Goal: Task Accomplishment & Management: Manage account settings

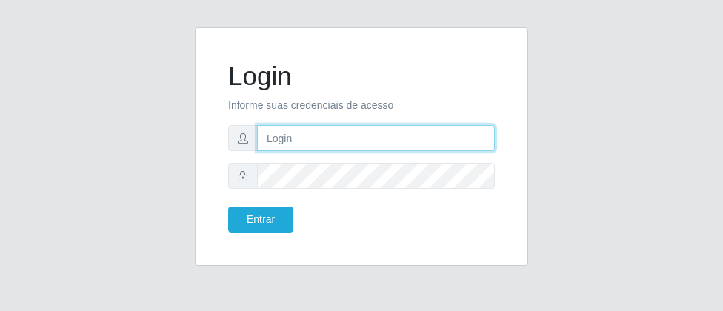
click at [327, 136] on input "text" at bounding box center [376, 138] width 238 height 26
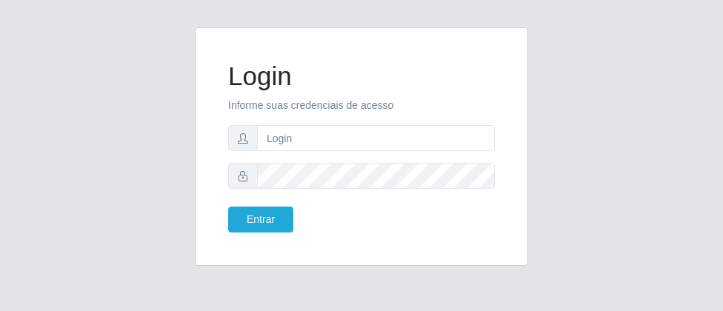
click at [616, 33] on div "Login Informe suas credenciais de acesso Entrar" at bounding box center [361, 155] width 533 height 256
click at [307, 124] on form "Login Informe suas credenciais de acesso Entrar" at bounding box center [361, 147] width 267 height 172
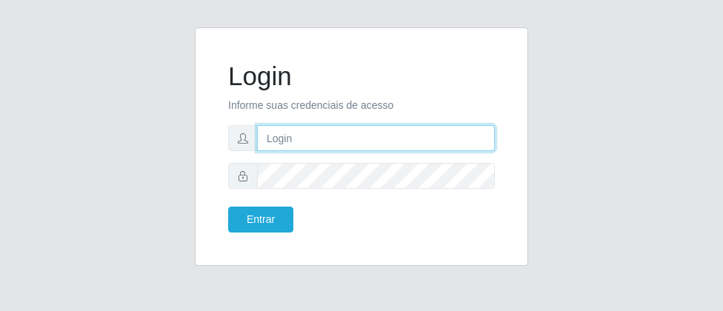
click at [298, 133] on input "text" at bounding box center [376, 138] width 238 height 26
type input "luiz@divinofogao"
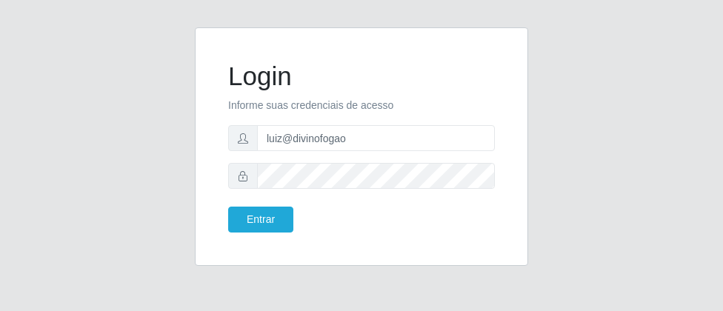
click at [334, 156] on form "Login Informe suas credenciais de acesso [PERSON_NAME] Entrar" at bounding box center [361, 147] width 267 height 172
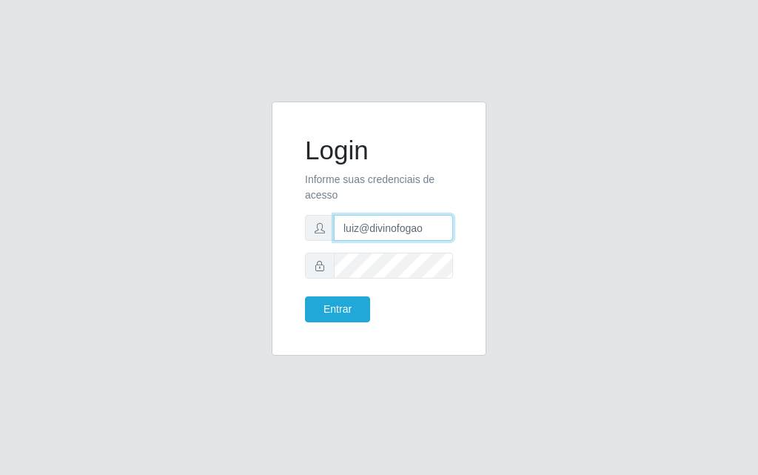
click at [431, 231] on input "luiz@divinofogao" at bounding box center [393, 228] width 119 height 26
click at [433, 295] on form "Login Informe suas credenciais de acesso [PERSON_NAME] Entrar" at bounding box center [379, 228] width 148 height 187
click at [430, 237] on input "luiz@divinofogao" at bounding box center [393, 228] width 119 height 26
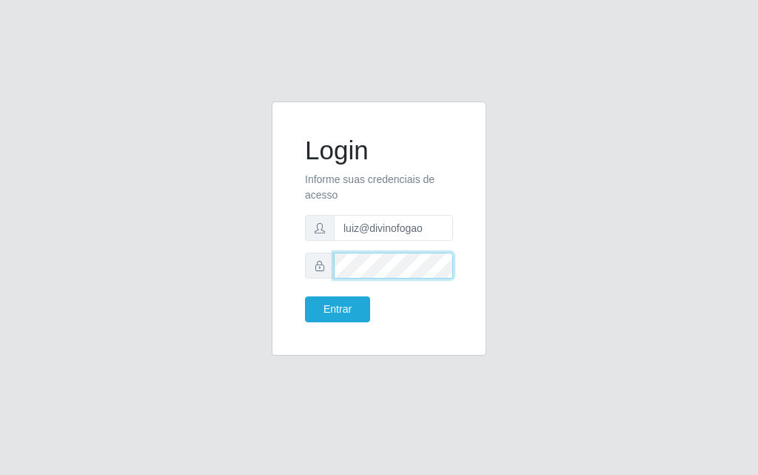
click at [305, 296] on button "Entrar" at bounding box center [337, 309] width 65 height 26
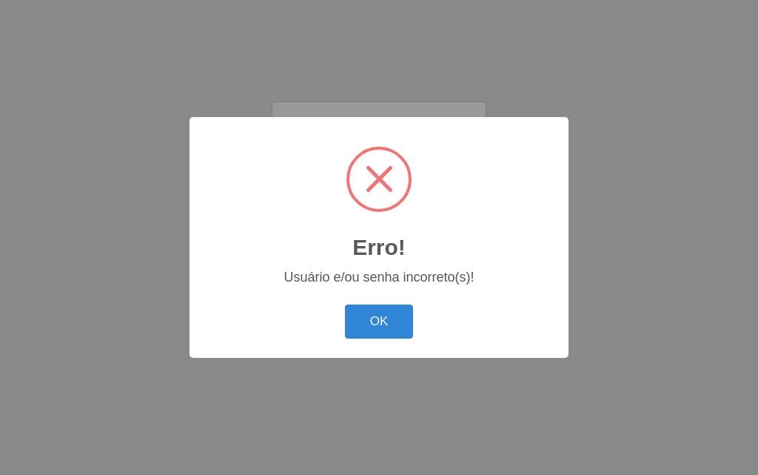
click at [323, 304] on div "OK Cancel" at bounding box center [379, 321] width 350 height 42
click at [399, 310] on div "Erro! × Usuário e/ou senha incorreto(s)! OK Cancel" at bounding box center [379, 237] width 379 height 240
click at [404, 310] on button "OK" at bounding box center [379, 321] width 69 height 35
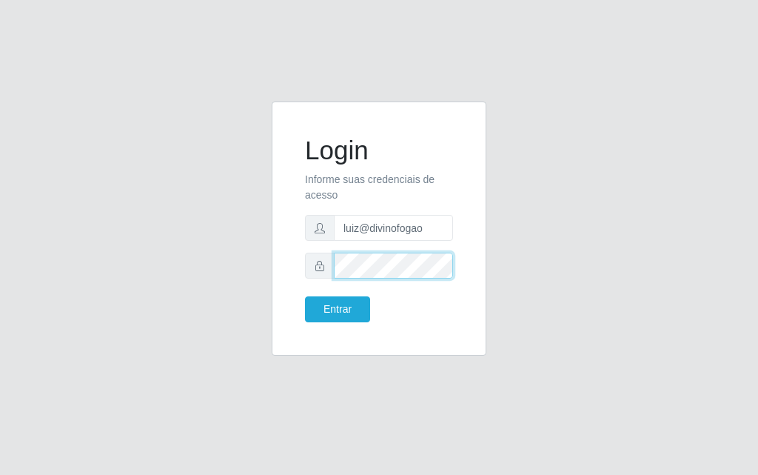
click at [305, 296] on button "Entrar" at bounding box center [337, 309] width 65 height 26
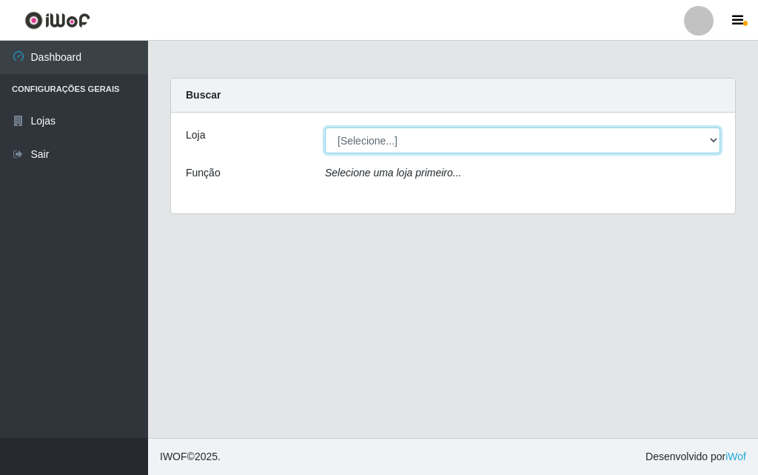
click at [373, 139] on select "[Selecione...] Divino Fogão" at bounding box center [523, 140] width 396 height 26
select select "499"
click at [325, 127] on select "[Selecione...] Divino Fogão" at bounding box center [523, 140] width 396 height 26
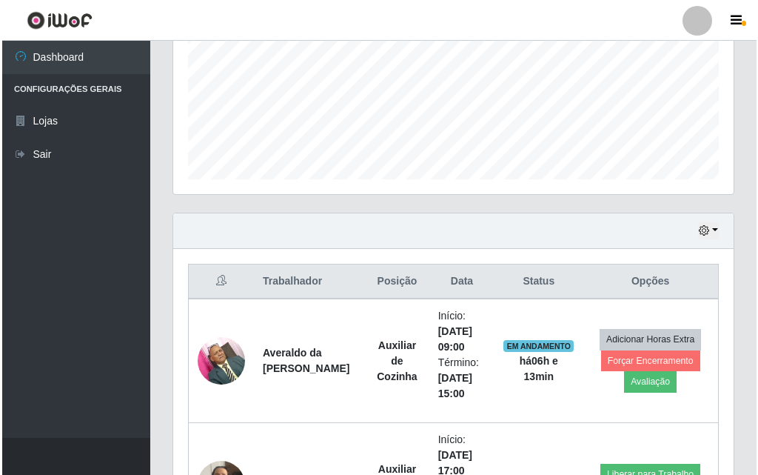
scroll to position [376, 0]
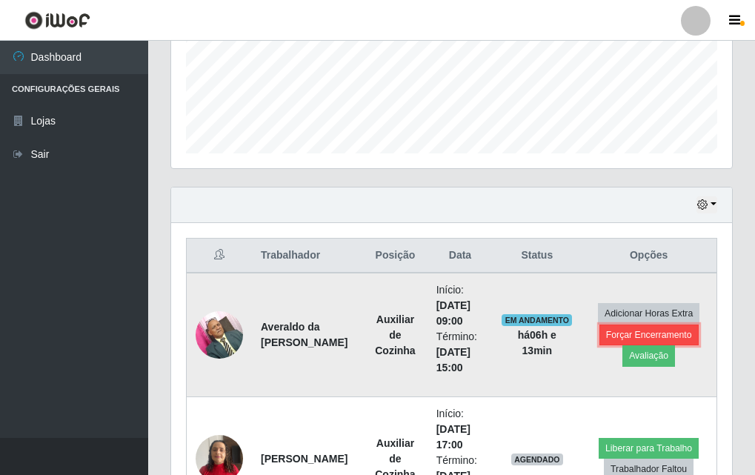
click at [647, 310] on button "Forçar Encerramento" at bounding box center [648, 334] width 99 height 21
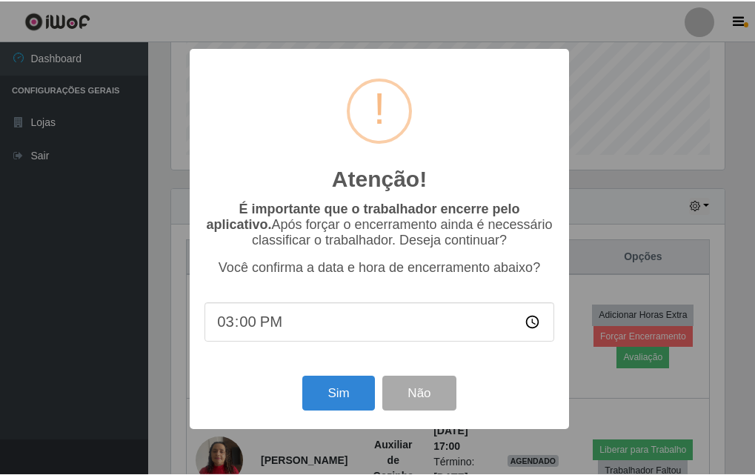
scroll to position [307, 553]
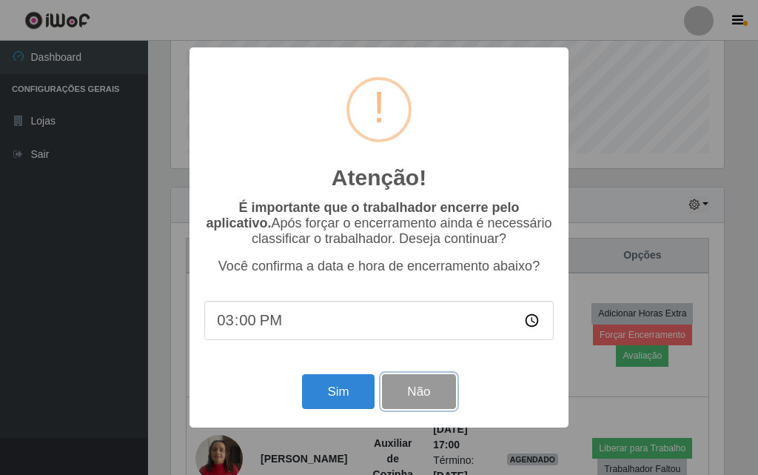
click at [429, 310] on button "Não" at bounding box center [418, 391] width 73 height 35
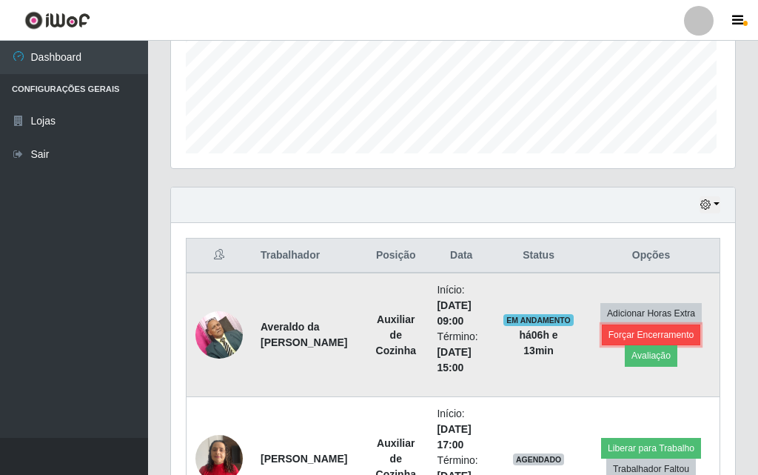
scroll to position [307, 561]
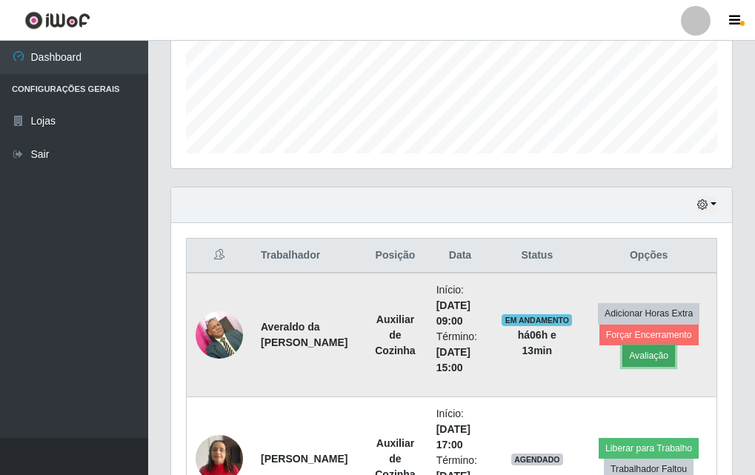
click at [650, 310] on button "Avaliação" at bounding box center [648, 355] width 53 height 21
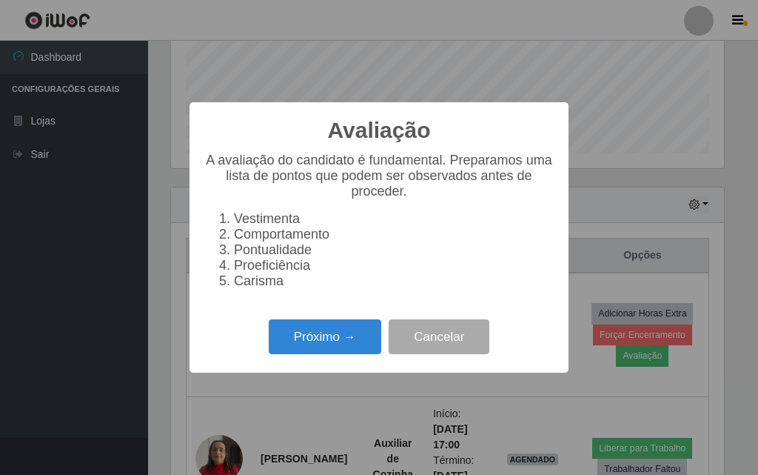
scroll to position [307, 553]
click at [315, 310] on button "Próximo →" at bounding box center [325, 336] width 113 height 35
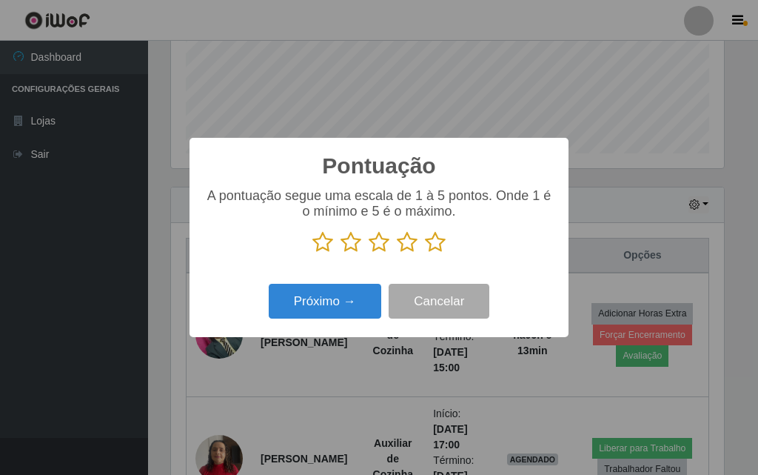
scroll to position [740410, 740164]
click at [436, 255] on div "A pontuação segue uma escala de 1 à 5 pontos. Onde 1 é o mínimo e 5 é o máximo." at bounding box center [379, 226] width 350 height 77
click at [436, 251] on icon at bounding box center [435, 242] width 21 height 22
click at [425, 253] on input "radio" at bounding box center [425, 253] width 0 height 0
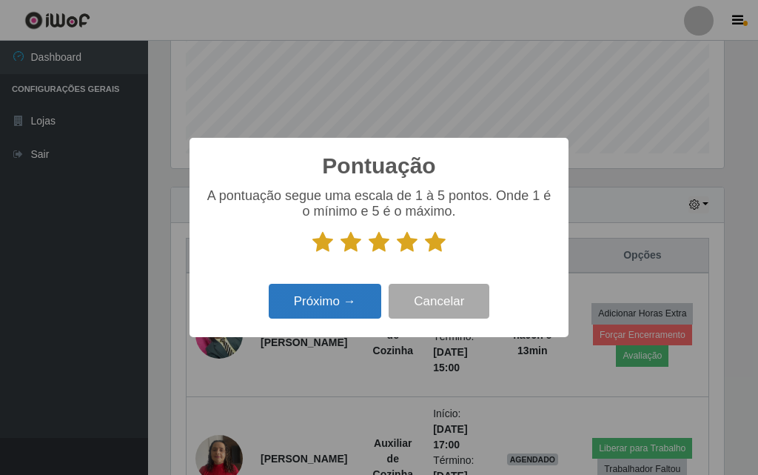
drag, startPoint x: 437, startPoint y: 245, endPoint x: 367, endPoint y: 288, distance: 81.8
click at [436, 244] on icon at bounding box center [435, 242] width 21 height 22
click at [425, 253] on input "radio" at bounding box center [425, 253] width 0 height 0
click at [353, 299] on button "Próximo →" at bounding box center [325, 301] width 113 height 35
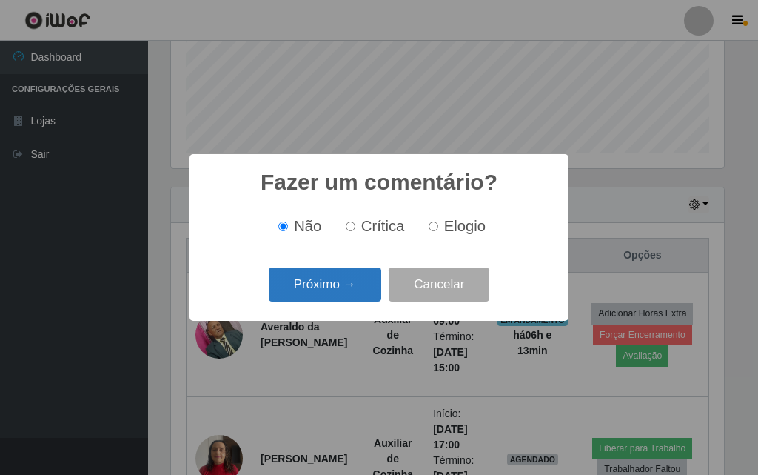
click at [352, 293] on button "Próximo →" at bounding box center [325, 284] width 113 height 35
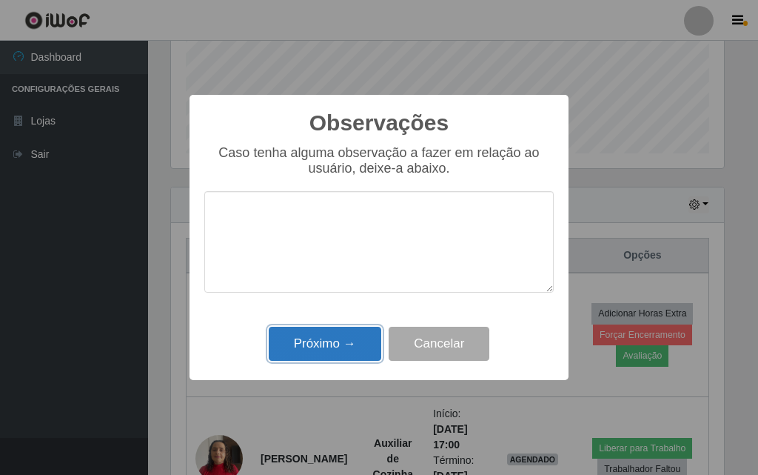
click at [358, 310] on button "Próximo →" at bounding box center [325, 344] width 113 height 35
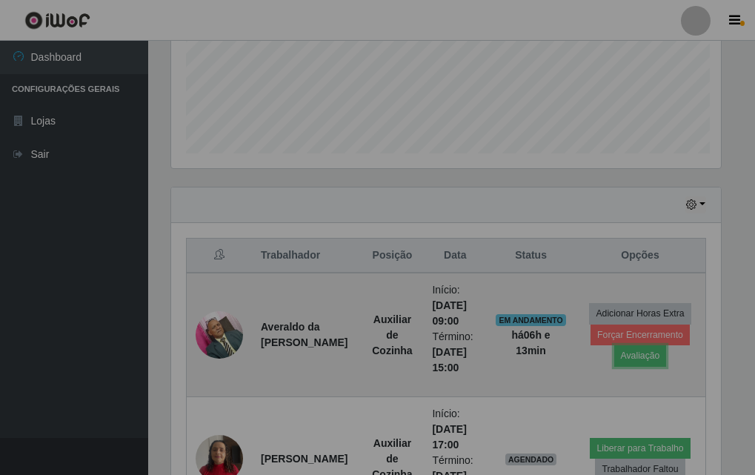
scroll to position [307, 561]
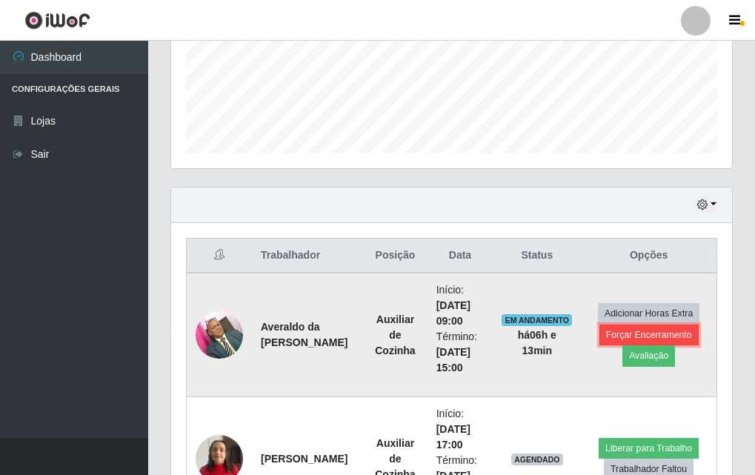
click at [630, 310] on button "Forçar Encerramento" at bounding box center [648, 334] width 99 height 21
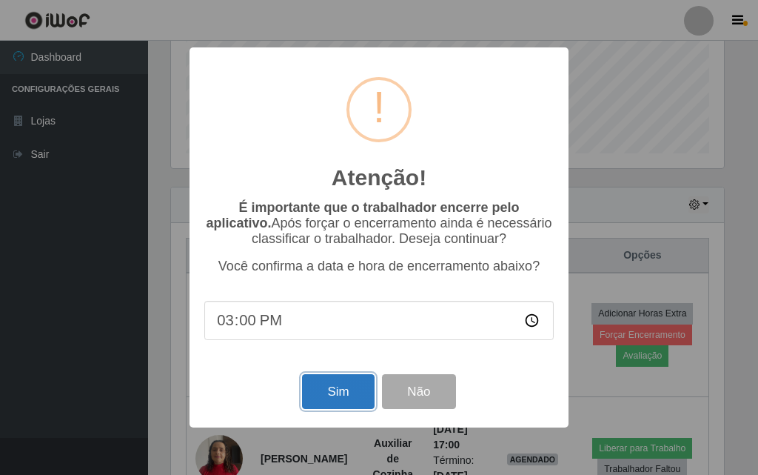
click at [341, 310] on button "Sim" at bounding box center [338, 391] width 72 height 35
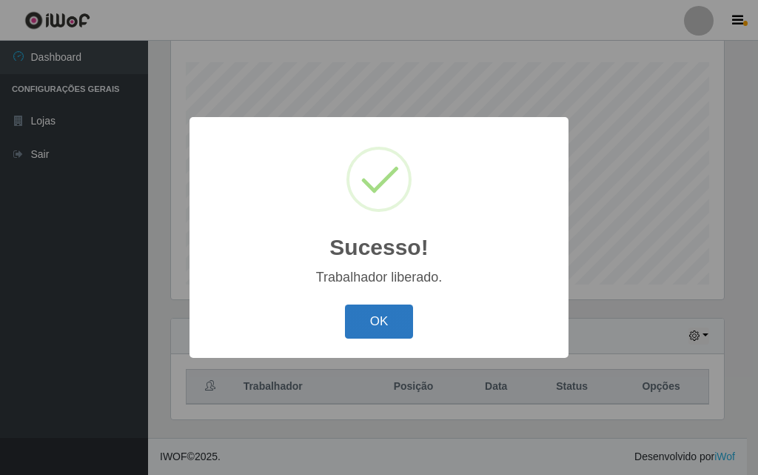
click at [370, 310] on button "OK" at bounding box center [379, 321] width 69 height 35
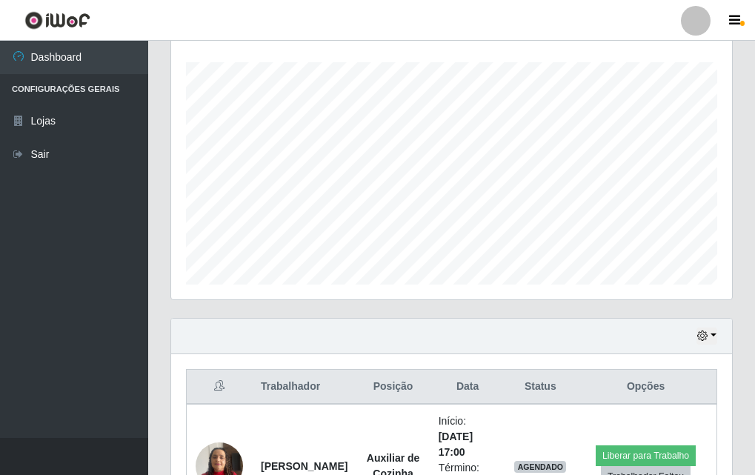
scroll to position [171, 0]
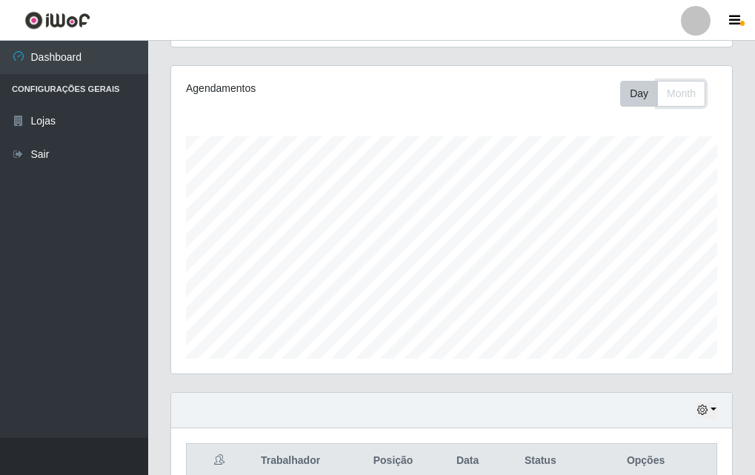
click at [672, 79] on div "Agendamentos Day Month" at bounding box center [451, 219] width 561 height 307
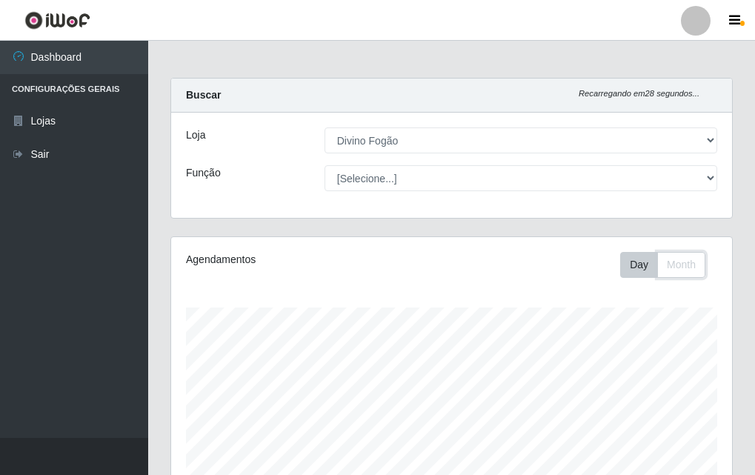
scroll to position [369, 0]
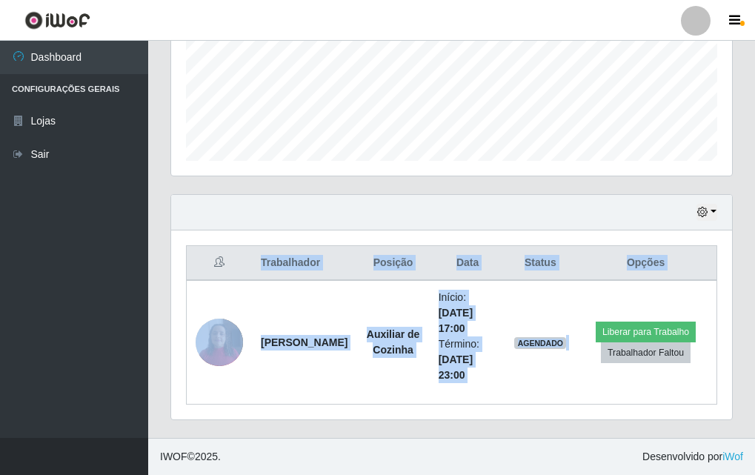
drag, startPoint x: 753, startPoint y: 281, endPoint x: 748, endPoint y: 361, distance: 80.2
click at [722, 310] on div "Carregando... Buscar Recarregando em 27 segundos... Loja [Selecione...] Divino …" at bounding box center [451, 73] width 607 height 729
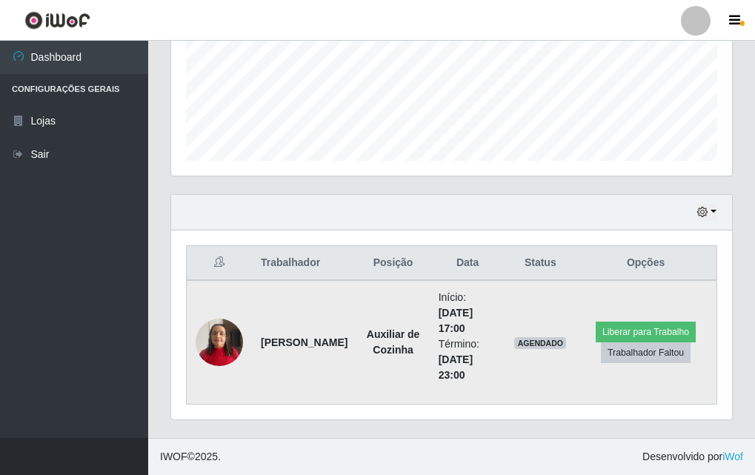
click at [226, 310] on img at bounding box center [219, 341] width 47 height 63
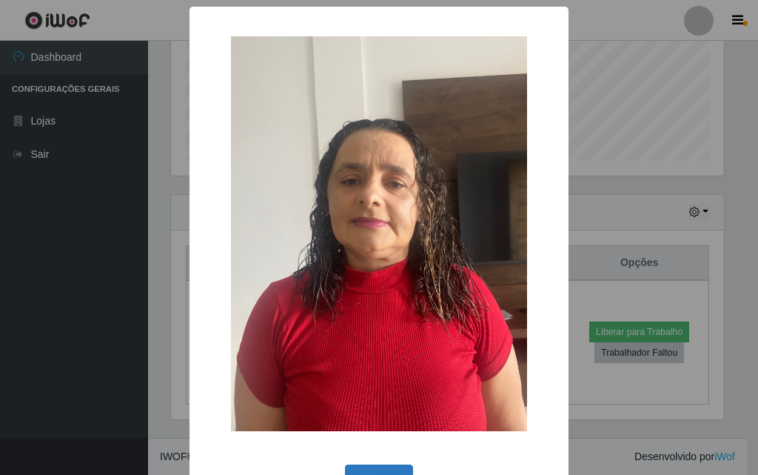
click at [383, 310] on button "OK" at bounding box center [379, 481] width 69 height 35
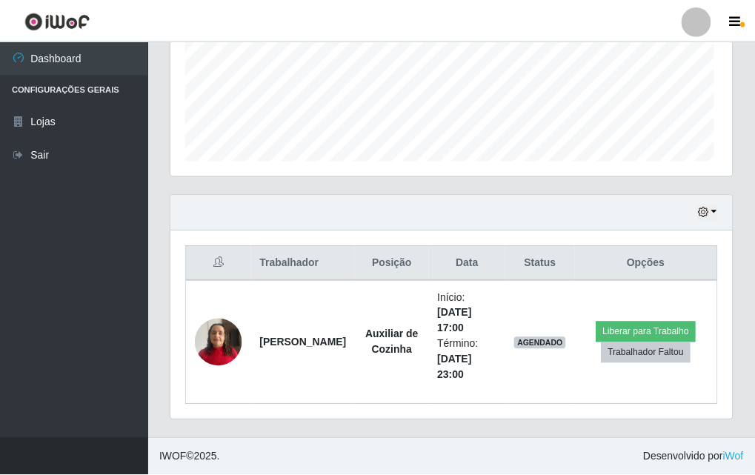
scroll to position [307, 561]
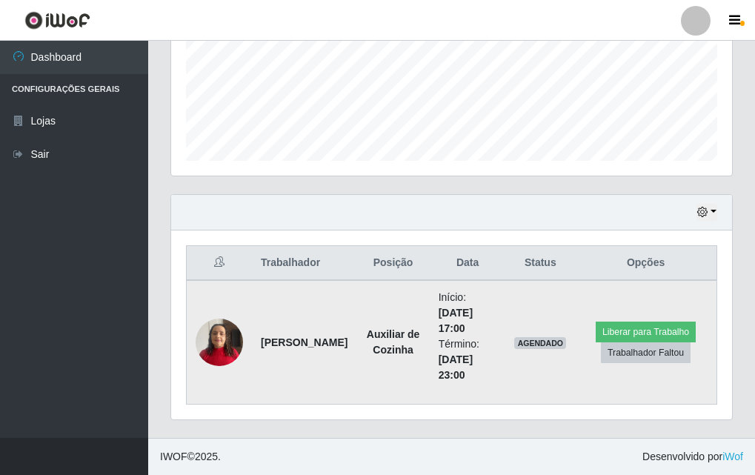
click at [533, 310] on td "AGENDADO" at bounding box center [540, 342] width 70 height 124
click at [534, 310] on td "AGENDADO" at bounding box center [540, 342] width 70 height 124
click at [533, 310] on td "AGENDADO" at bounding box center [540, 342] width 70 height 124
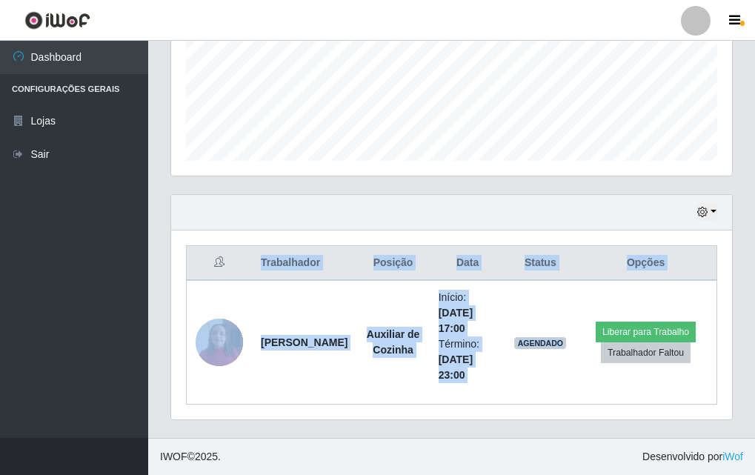
drag, startPoint x: 539, startPoint y: 355, endPoint x: 114, endPoint y: 384, distance: 425.5
click at [114, 310] on div "Dashboard Configurações Gerais Lojas Sair Carregando... Buscar Recarregando em …" at bounding box center [377, 55] width 755 height 766
drag, startPoint x: 389, startPoint y: 443, endPoint x: 136, endPoint y: 275, distance: 303.4
click at [136, 275] on div "Perfil Alterar Senha Sair Dashboard Configurações Gerais Lojas Sair Carregando.…" at bounding box center [377, 53] width 755 height 844
click at [130, 258] on ul "Dashboard Configurações Gerais Lojas Sair" at bounding box center [74, 239] width 148 height 397
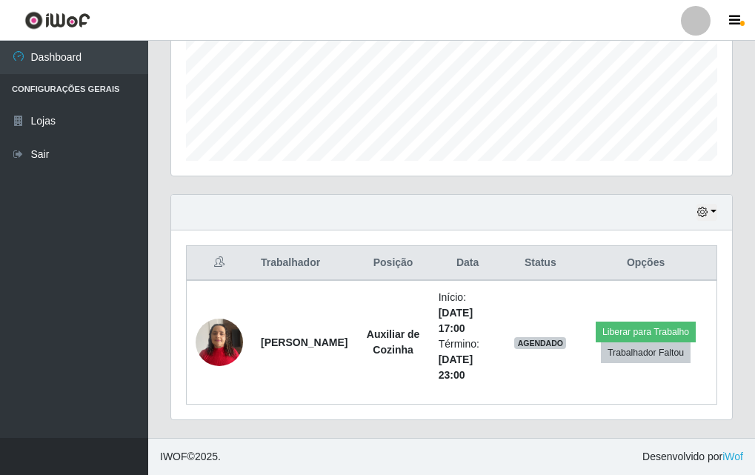
drag, startPoint x: 127, startPoint y: 175, endPoint x: 465, endPoint y: -28, distance: 394.7
click at [465, 0] on html "Perfil Alterar Senha Sair Dashboard Configurações Gerais Lojas Sair Carregando.…" at bounding box center [377, 53] width 755 height 844
click at [492, 40] on header "Perfil Alterar Senha Sair" at bounding box center [377, 20] width 755 height 41
click at [266, 228] on div "Hoje 1 dia 3 dias 1 Semana Não encerrados" at bounding box center [451, 213] width 561 height 36
click at [357, 250] on th "Posição" at bounding box center [392, 263] width 73 height 35
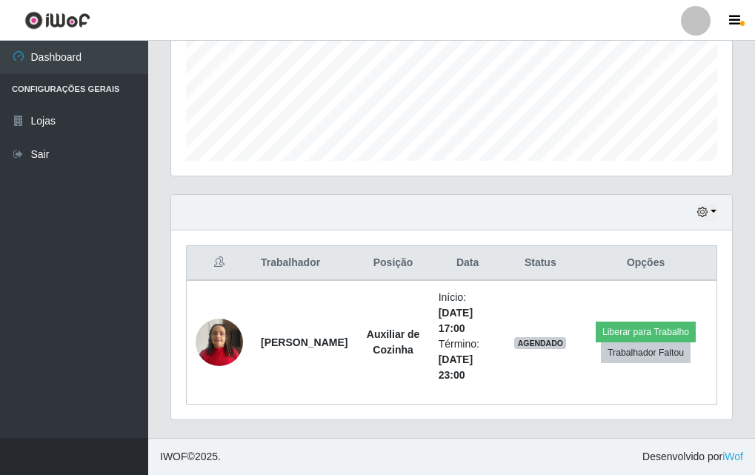
click at [260, 78] on div "Agendamentos Day Month 15/07 Agendamentos 2.63" at bounding box center [451, 30] width 584 height 327
click at [207, 70] on div "Carregando... Buscar Recarregando em 21 segundos... Loja [Selecione...] Divino …" at bounding box center [451, 73] width 562 height 729
click at [238, 115] on div "Agendamentos Day Month 15/07 Agendamentos 2.63" at bounding box center [451, 30] width 584 height 327
click at [212, 108] on div "Carregando... Buscar Recarregando em 19 segundos... Loja [Selecione...] Divino …" at bounding box center [451, 73] width 607 height 729
click at [182, 193] on div "Agendamentos Day Month 15/07 Agendamentos 2.63" at bounding box center [451, 30] width 584 height 327
